Goal: Task Accomplishment & Management: Manage account settings

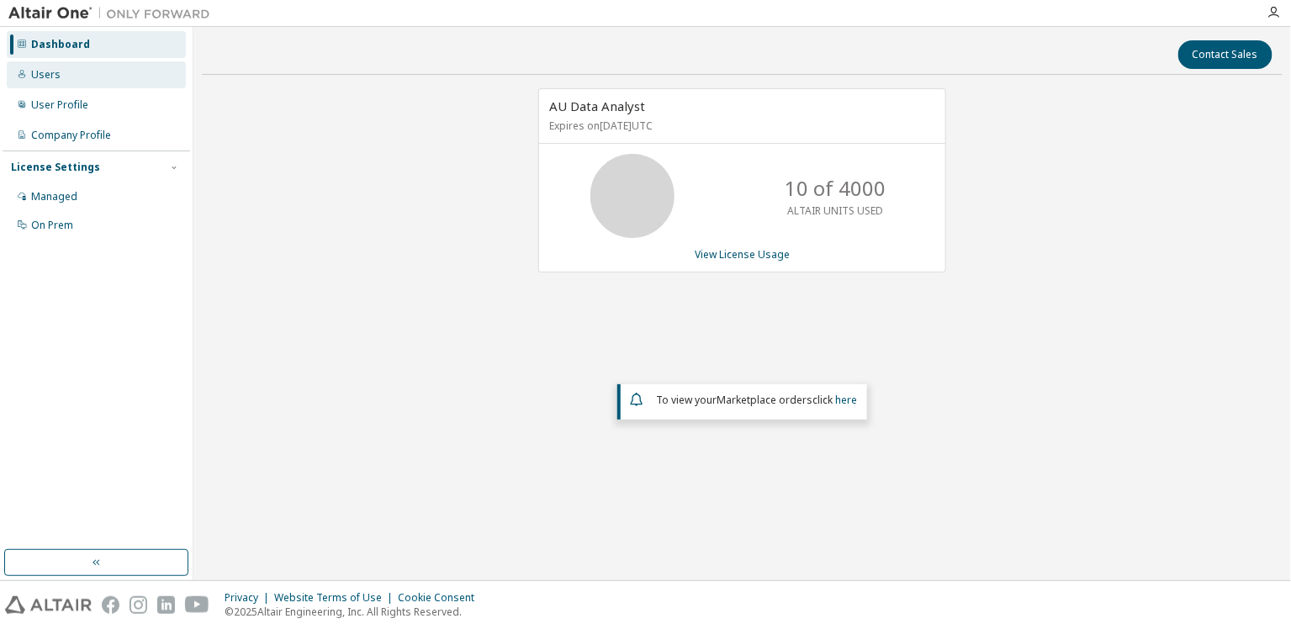
click at [48, 76] on div "Users" at bounding box center [45, 74] width 29 height 13
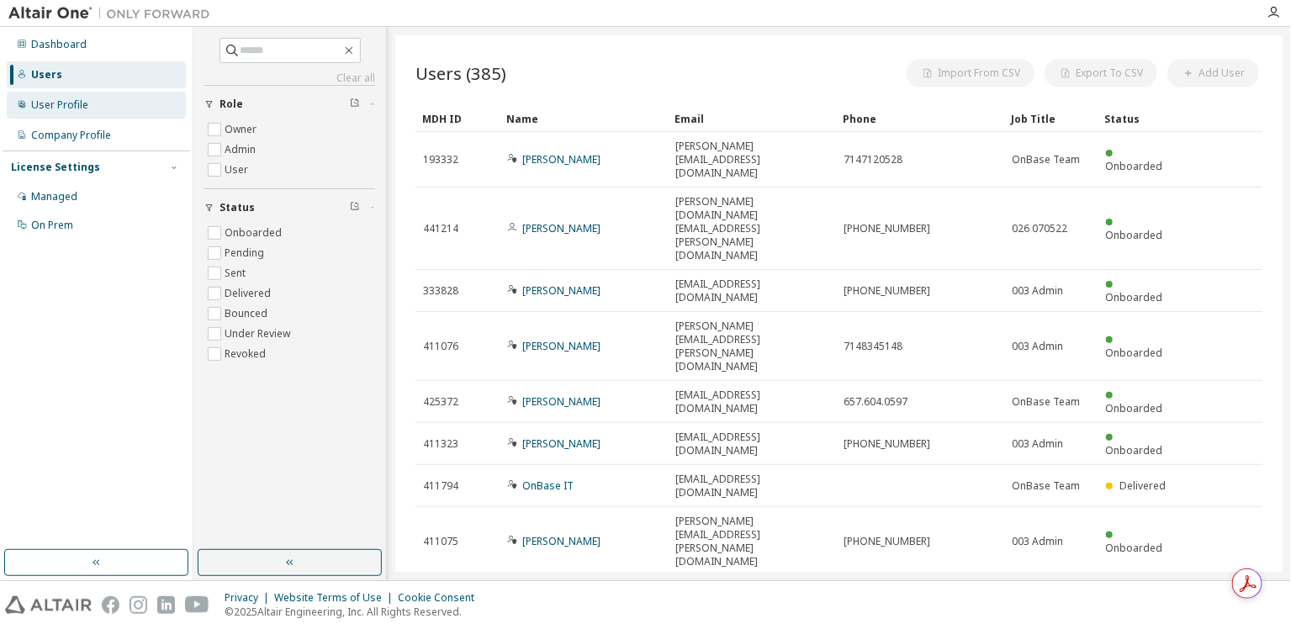
click at [52, 103] on div "User Profile" at bounding box center [59, 104] width 57 height 13
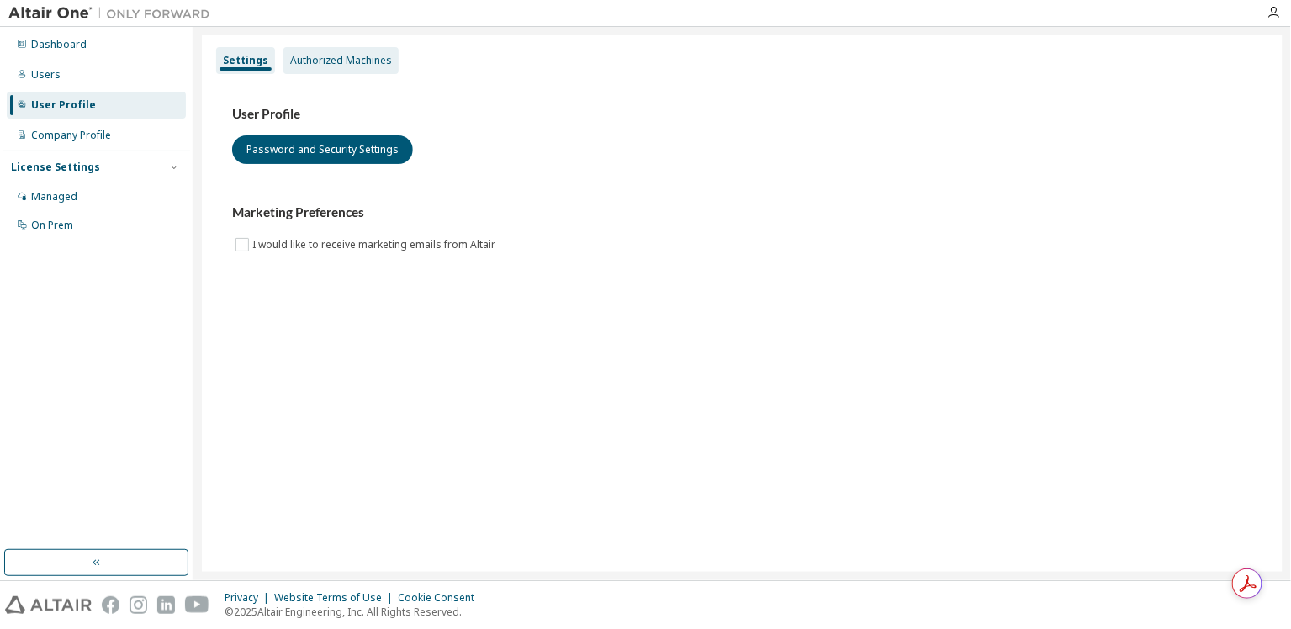
click at [348, 61] on div "Authorized Machines" at bounding box center [341, 60] width 102 height 13
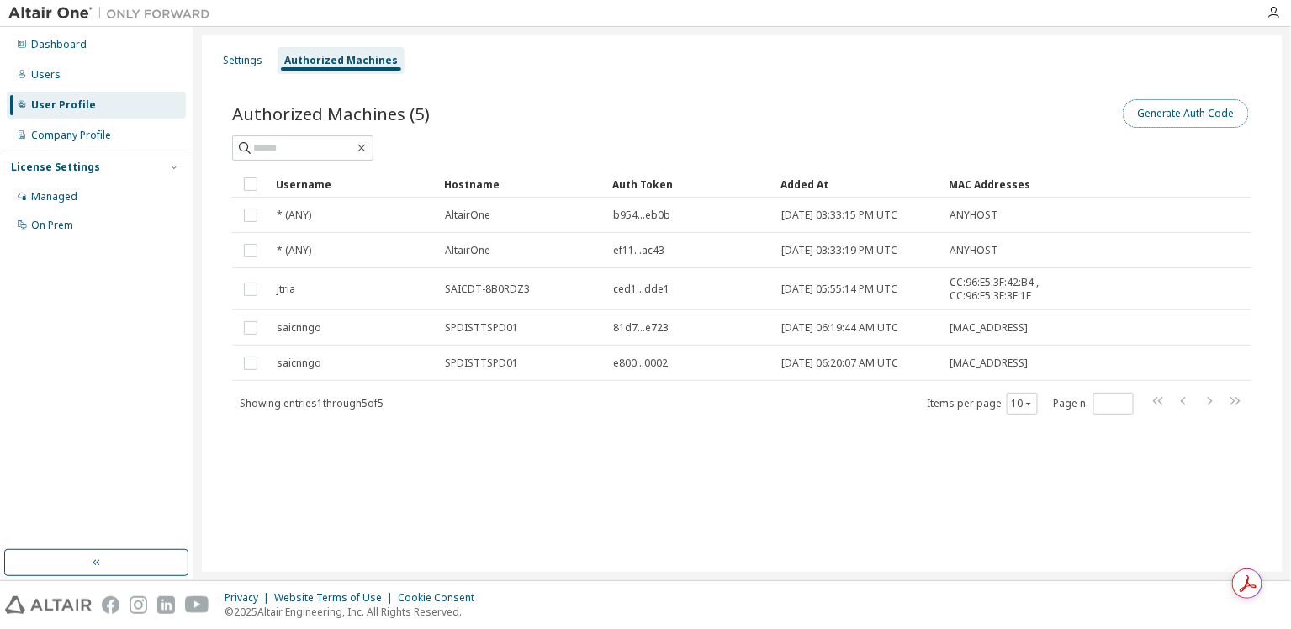
click at [1209, 116] on button "Generate Auth Code" at bounding box center [1186, 113] width 126 height 29
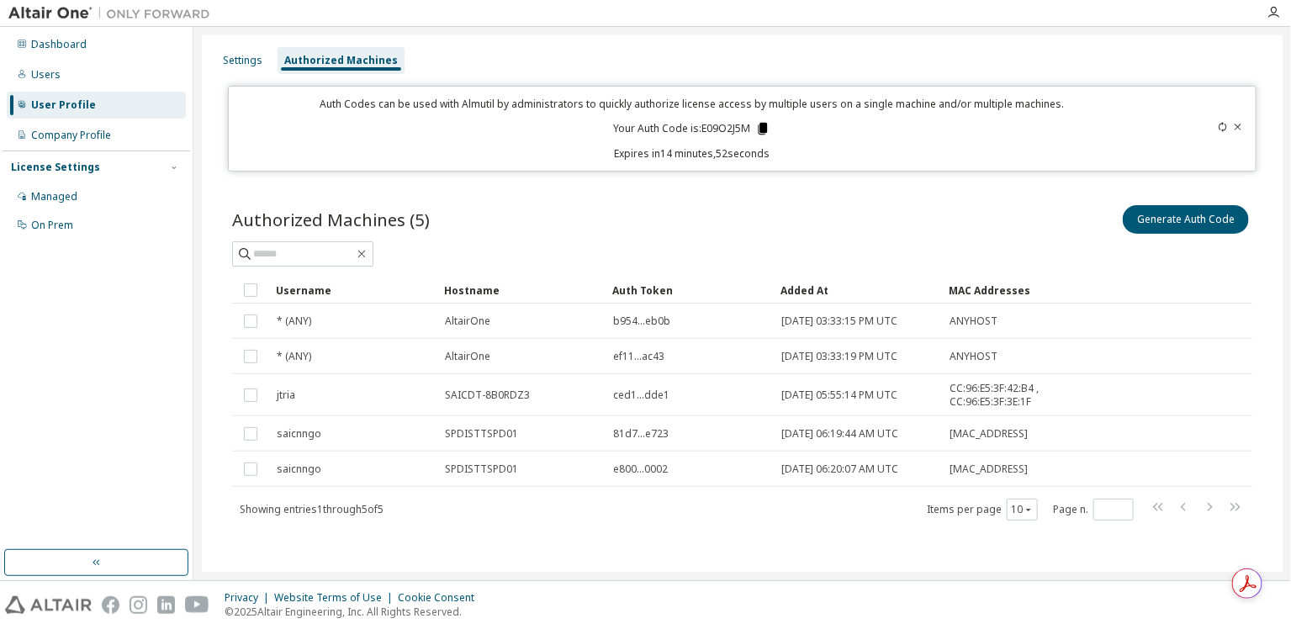
click at [760, 126] on icon at bounding box center [763, 129] width 9 height 12
